Goal: Task Accomplishment & Management: Complete application form

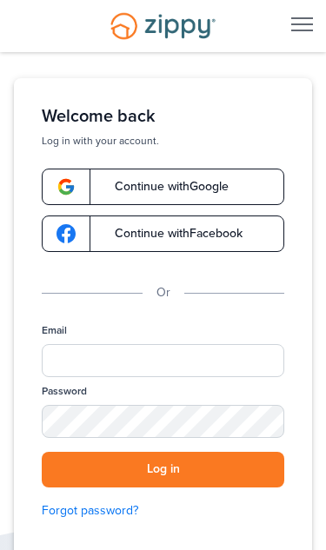
click at [246, 465] on button "Log in" at bounding box center [163, 470] width 242 height 36
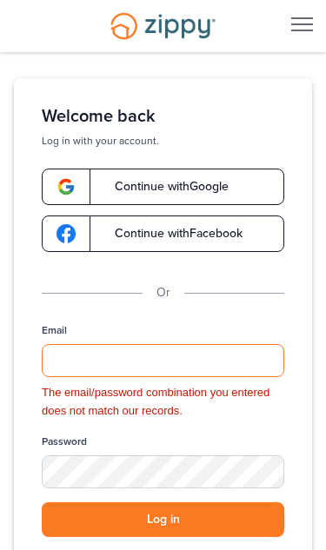
click at [276, 365] on input "Email" at bounding box center [163, 360] width 242 height 33
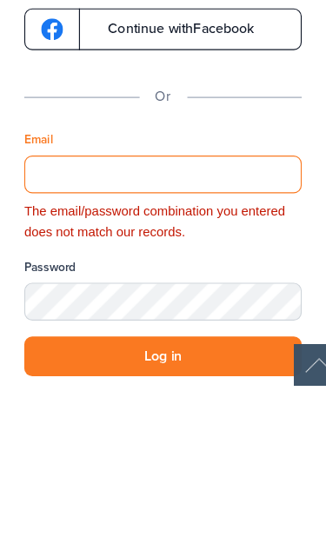
type input "**********"
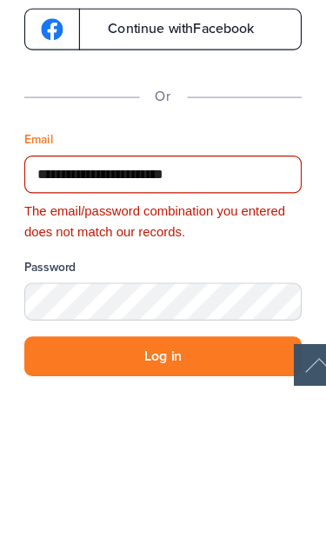
click at [142, 502] on button "Log in" at bounding box center [163, 520] width 242 height 36
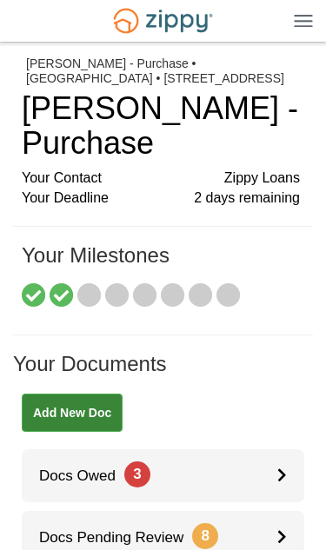
click at [280, 467] on icon at bounding box center [282, 474] width 10 height 15
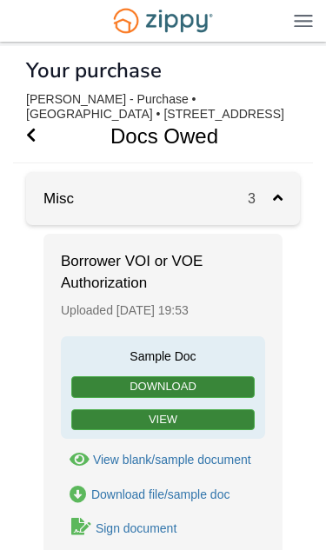
click at [278, 201] on icon at bounding box center [278, 197] width 10 height 16
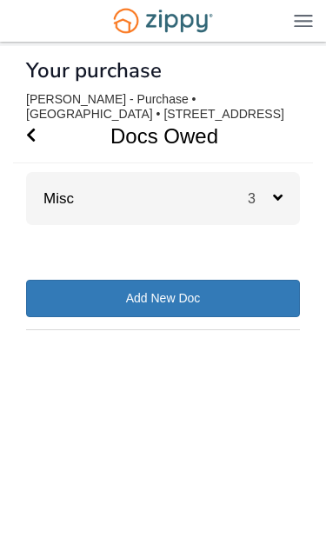
click at [281, 195] on icon at bounding box center [278, 197] width 10 height 16
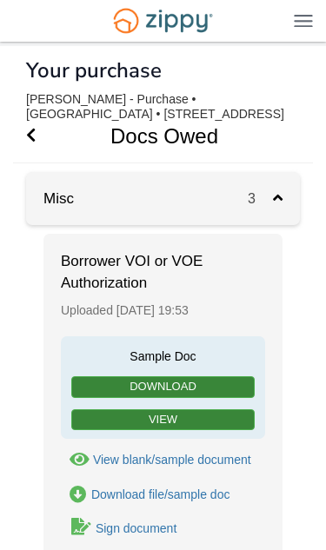
click at [232, 409] on link "View" at bounding box center [162, 420] width 183 height 22
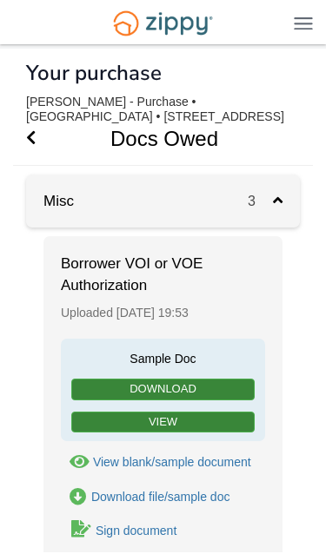
scroll to position [149, 0]
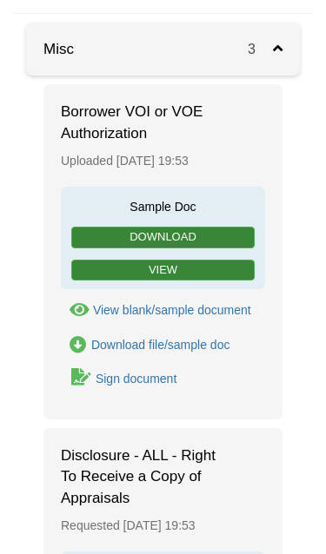
click at [129, 381] on div "Sign document" at bounding box center [136, 379] width 81 height 14
